Goal: Information Seeking & Learning: Compare options

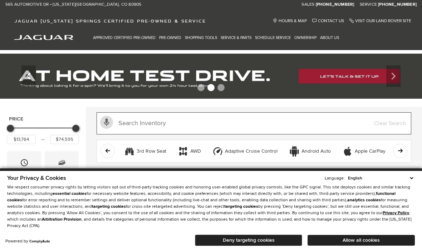
click at [157, 123] on input "Search Inventory" at bounding box center [254, 123] width 315 height 22
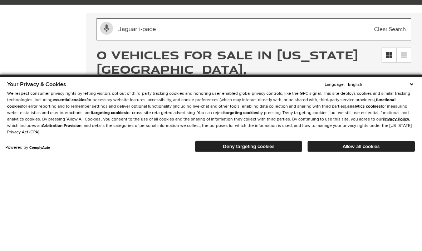
click at [322, 112] on input "Jaguar i-pace" at bounding box center [254, 123] width 315 height 22
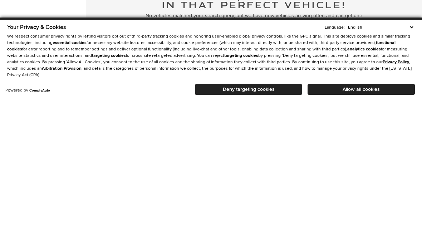
click at [268, 234] on button "Deny targeting cookies" at bounding box center [248, 239] width 107 height 11
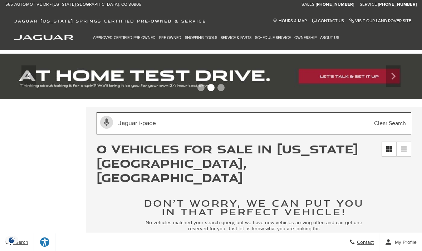
click at [173, 123] on input "Jaguar i-pace" at bounding box center [254, 123] width 315 height 22
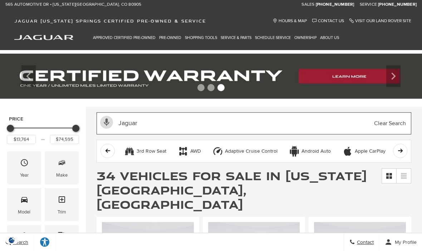
type input "Jaguar"
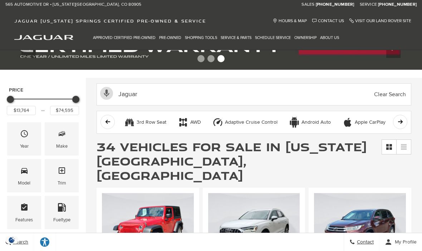
scroll to position [29, 0]
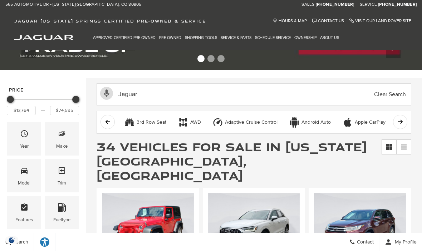
click at [25, 147] on div "Year" at bounding box center [24, 146] width 9 height 8
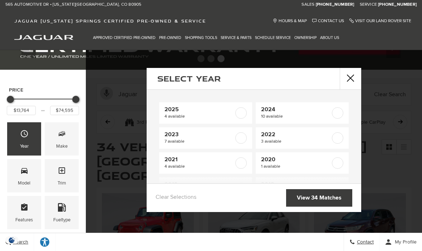
click at [359, 84] on button "close" at bounding box center [350, 78] width 21 height 21
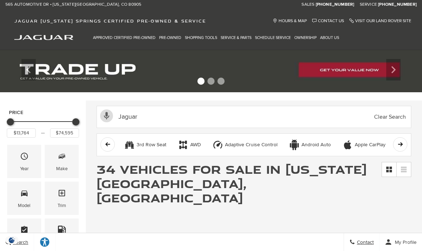
scroll to position [0, 0]
